Goal: Information Seeking & Learning: Learn about a topic

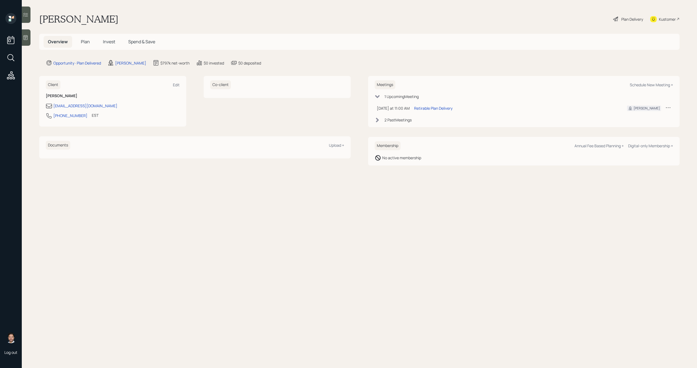
click at [108, 46] on h5 "Invest" at bounding box center [109, 42] width 21 height 12
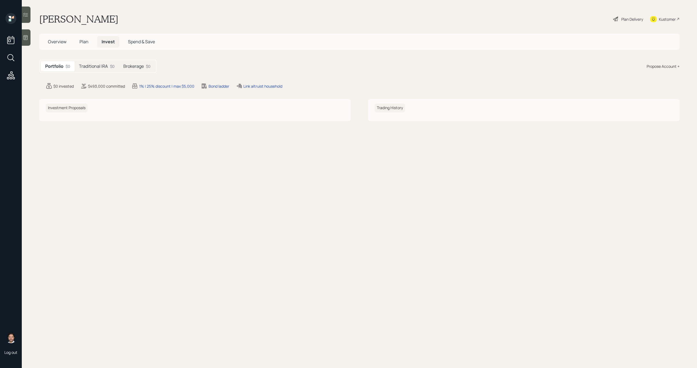
click at [101, 68] on h5 "Traditional IRA" at bounding box center [93, 66] width 29 height 5
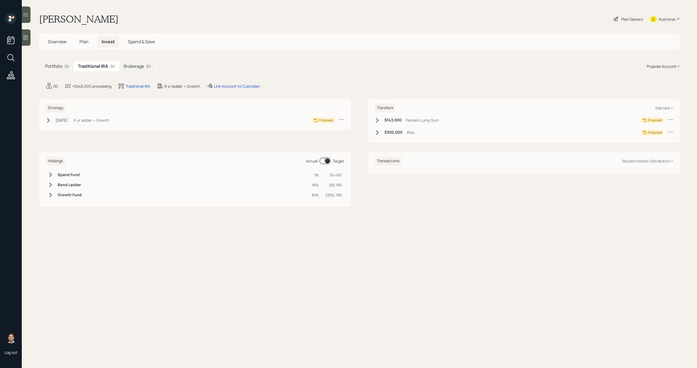
click at [136, 68] on h5 "Brokerage" at bounding box center [134, 66] width 20 height 5
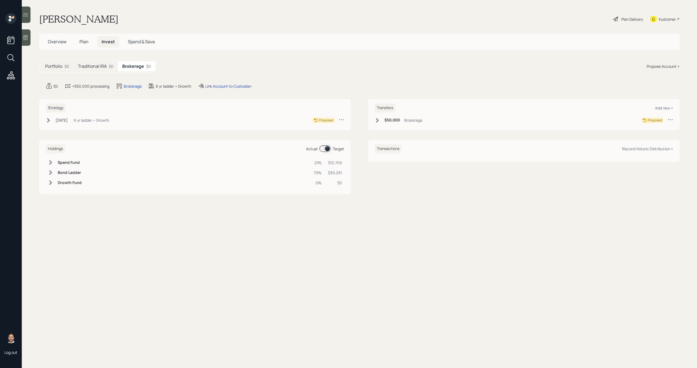
click at [103, 65] on h5 "Traditional IRA" at bounding box center [92, 66] width 29 height 5
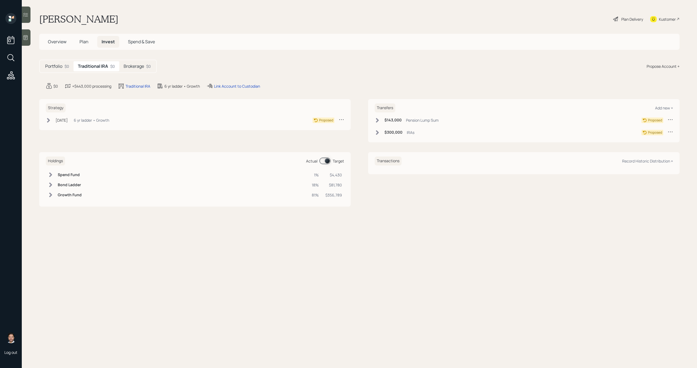
click at [89, 42] on h5 "Plan" at bounding box center [84, 42] width 18 height 12
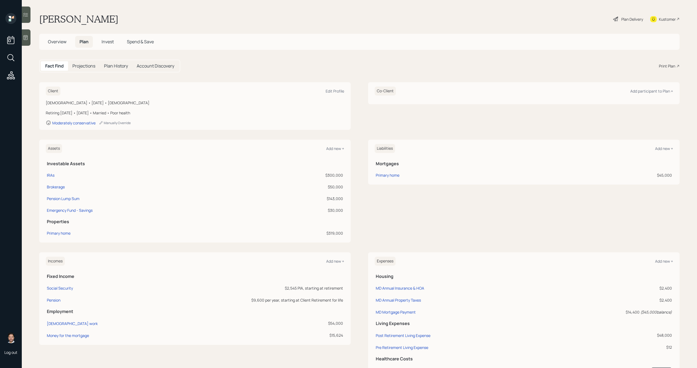
click at [623, 16] on div "Plan Delivery" at bounding box center [632, 19] width 22 height 6
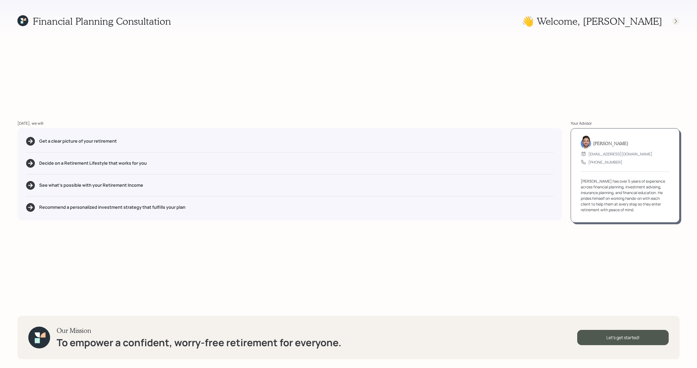
click at [676, 22] on icon at bounding box center [676, 21] width 2 height 5
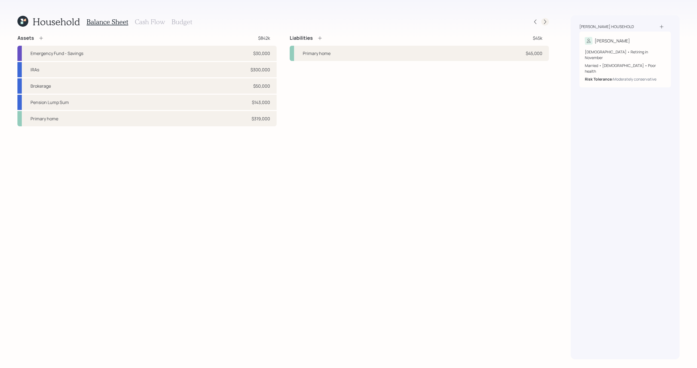
click at [546, 22] on icon at bounding box center [545, 22] width 2 height 5
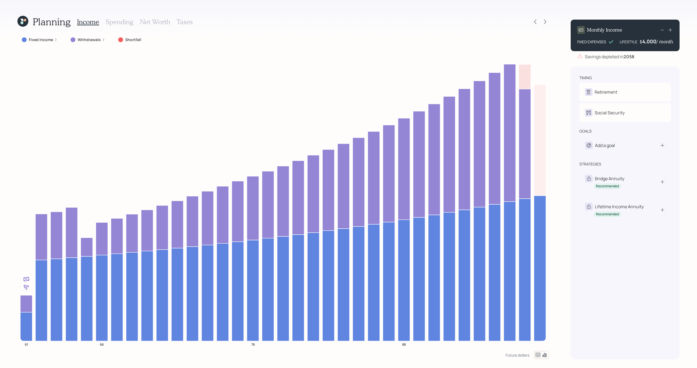
click at [85, 42] on label "Withdrawals" at bounding box center [89, 39] width 23 height 5
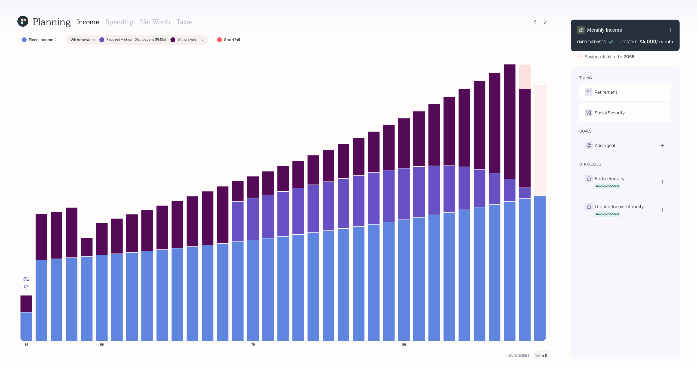
click at [86, 41] on label "Withdrawals :" at bounding box center [83, 39] width 25 height 5
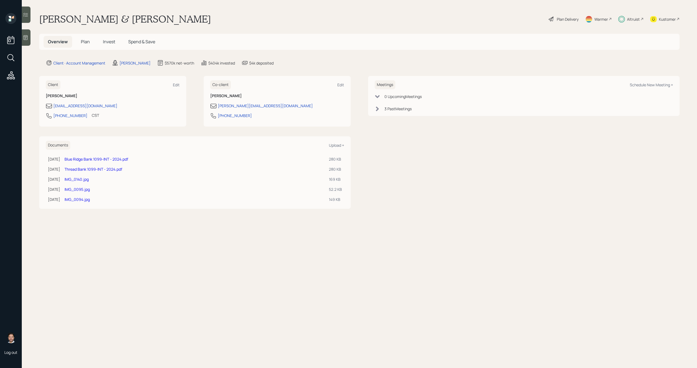
click at [144, 41] on span "Spend & Save" at bounding box center [141, 42] width 27 height 6
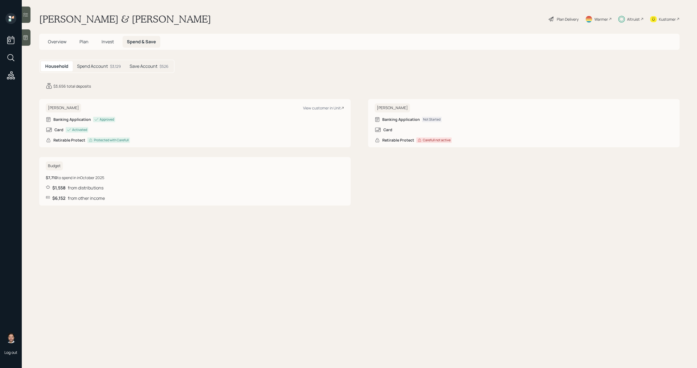
click at [151, 71] on div "Save Account $526" at bounding box center [149, 66] width 48 height 10
